Goal: Navigation & Orientation: Find specific page/section

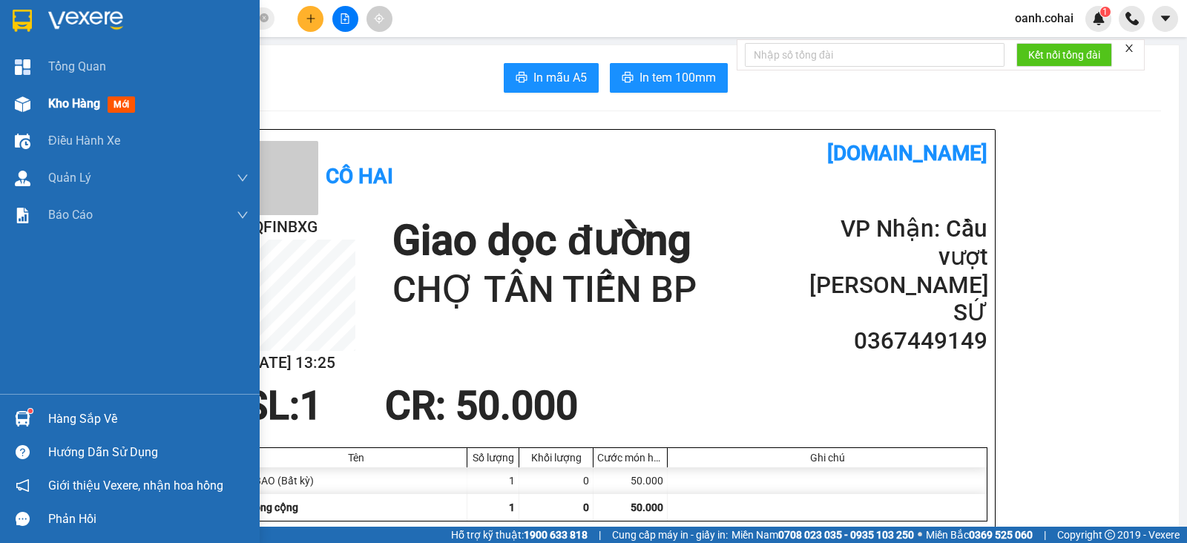
click at [67, 102] on span "Kho hàng" at bounding box center [74, 103] width 52 height 14
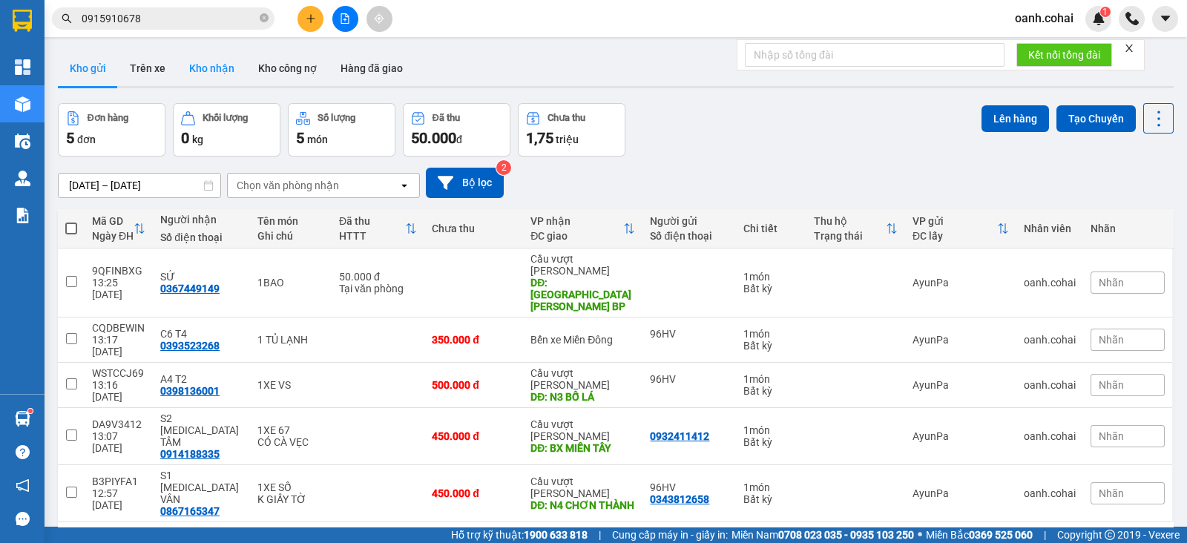
click at [221, 68] on button "Kho nhận" at bounding box center [211, 68] width 69 height 36
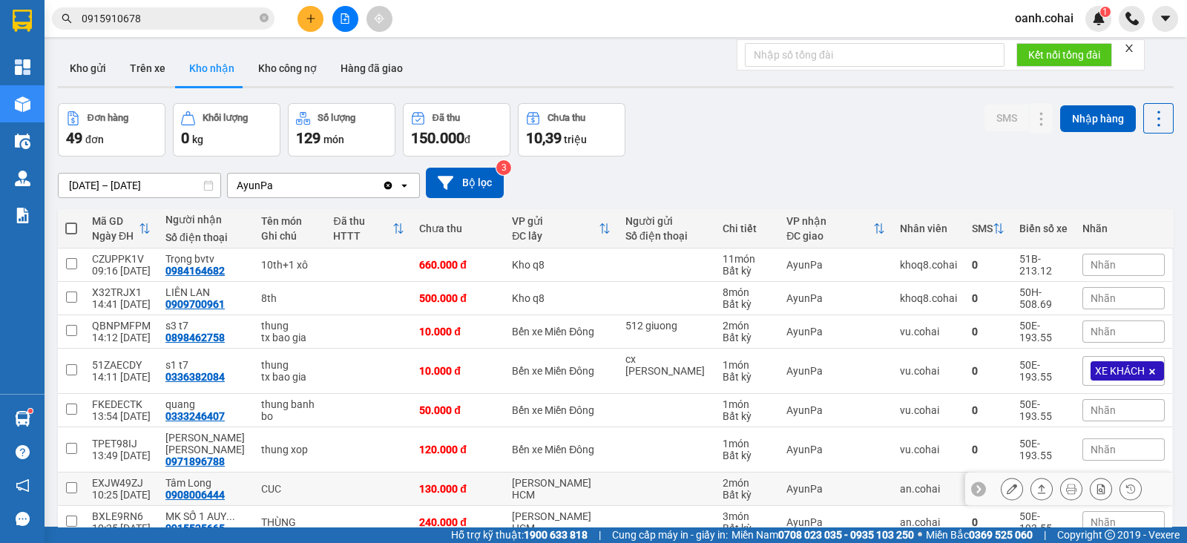
scroll to position [119, 0]
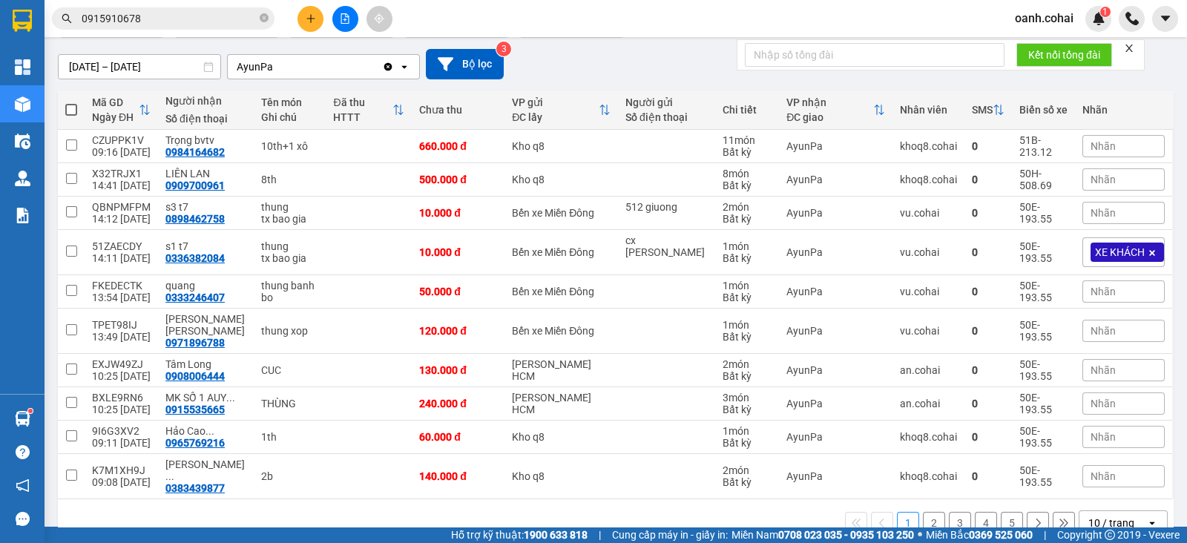
click at [923, 512] on button "2" at bounding box center [934, 523] width 22 height 22
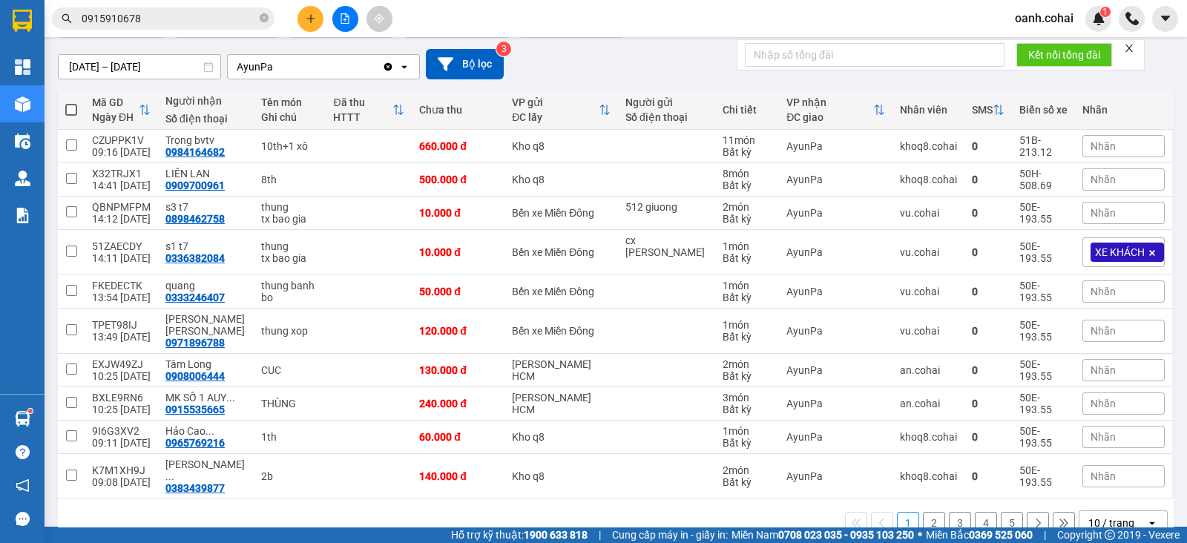
click at [925, 512] on button "2" at bounding box center [934, 523] width 22 height 22
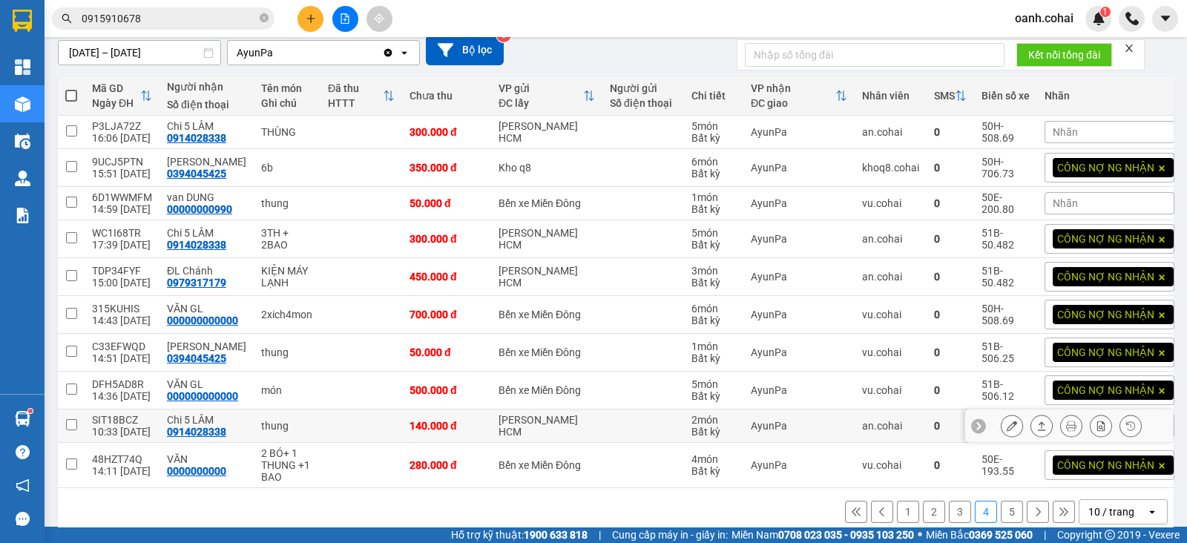
scroll to position [157, 0]
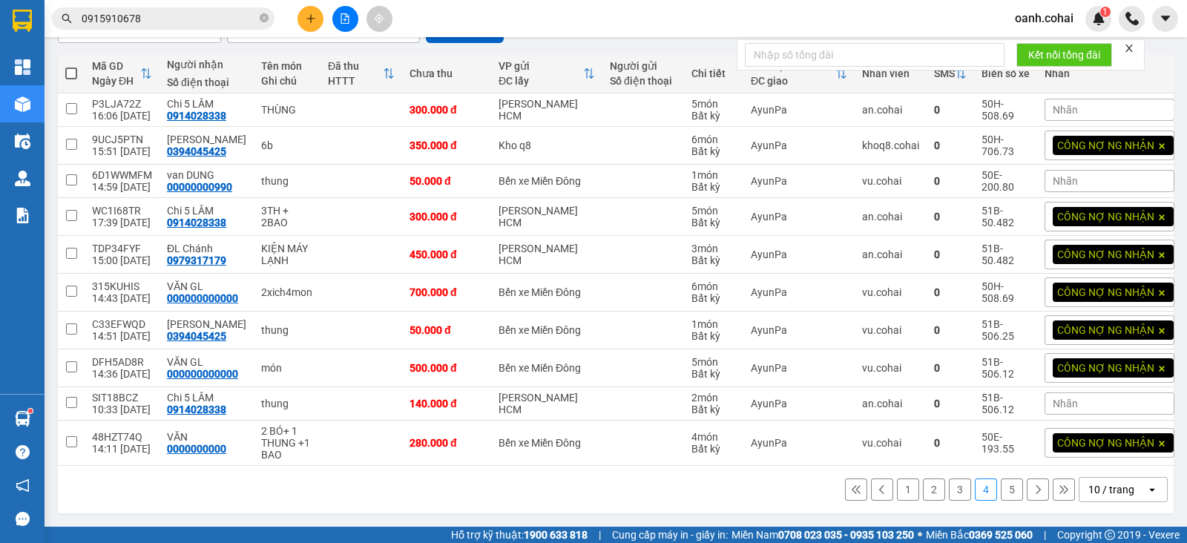
click at [897, 492] on button "1" at bounding box center [908, 490] width 22 height 22
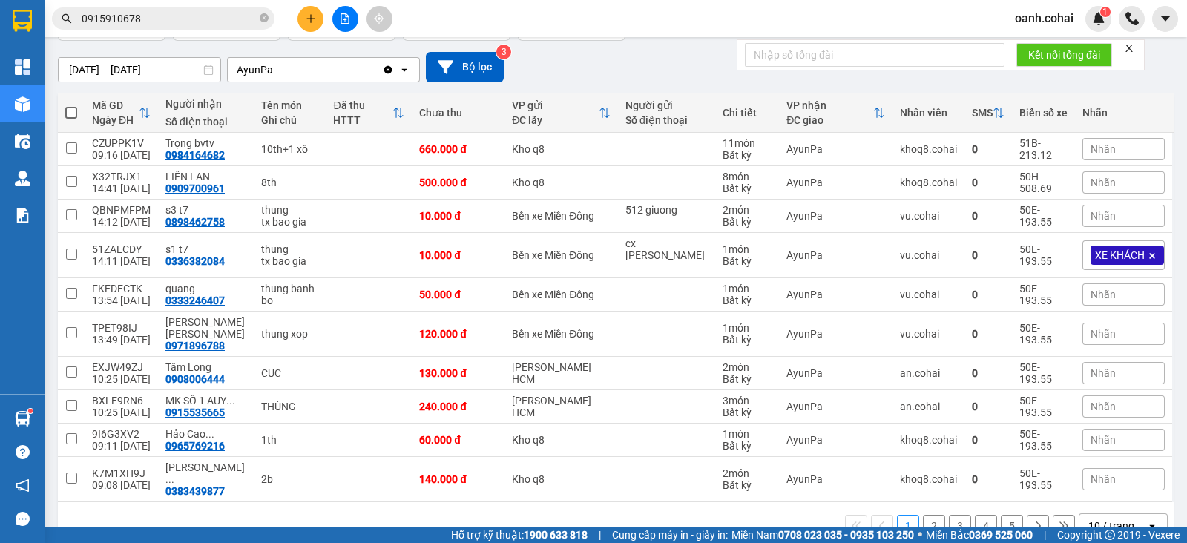
scroll to position [119, 0]
